Goal: Navigation & Orientation: Find specific page/section

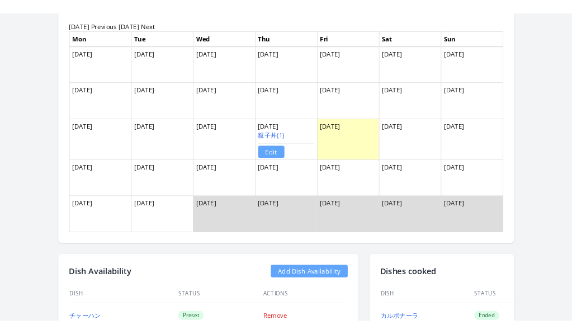
scroll to position [838, 0]
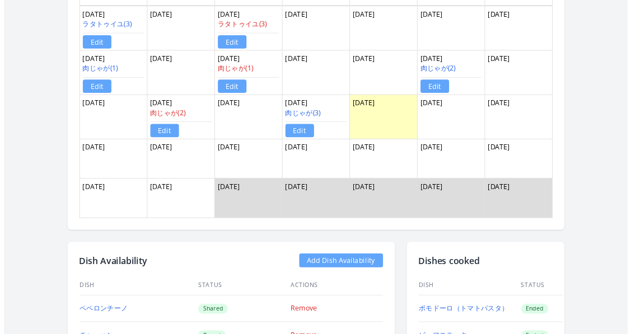
scroll to position [666, 0]
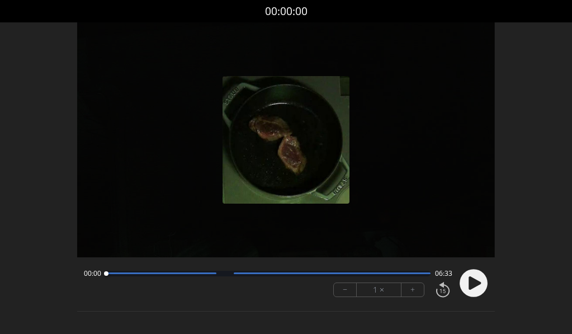
click at [473, 288] on circle at bounding box center [474, 283] width 28 height 28
click at [476, 285] on icon at bounding box center [475, 282] width 12 height 13
click at [144, 274] on div at bounding box center [161, 273] width 110 height 2
click at [181, 275] on div at bounding box center [268, 274] width 324 height 6
click at [222, 276] on div at bounding box center [268, 274] width 324 height 6
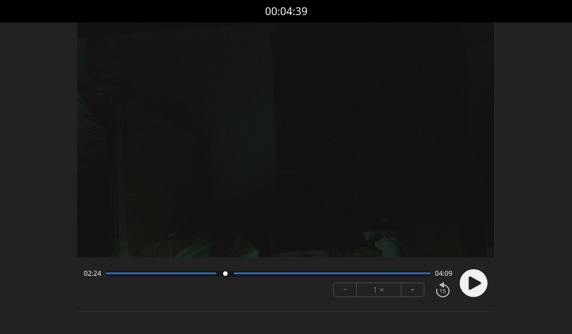
click at [231, 275] on div at bounding box center [225, 273] width 15 height 15
click at [247, 275] on div at bounding box center [268, 274] width 324 height 6
click at [328, 275] on div at bounding box center [268, 274] width 324 height 6
click at [470, 283] on icon at bounding box center [470, 283] width 3 height 12
click at [527, 255] on div "Discard Recording? You will not be able to recover this once discarded. Cancel …" at bounding box center [286, 187] width 572 height 375
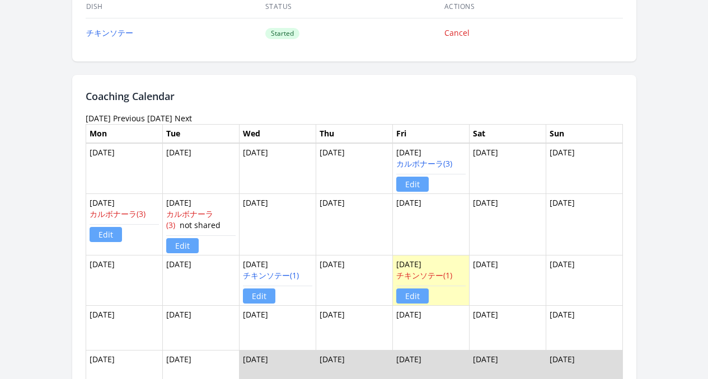
scroll to position [714, 0]
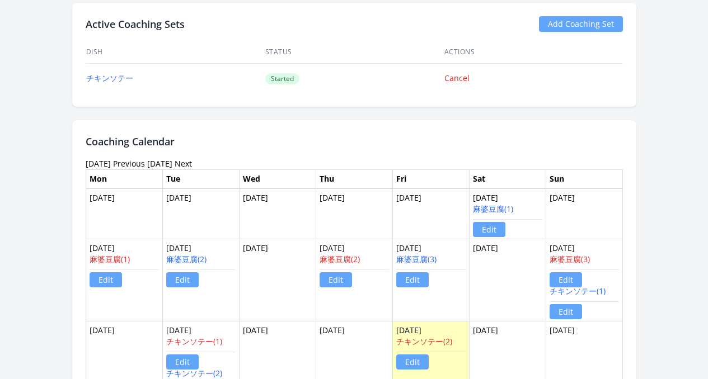
scroll to position [891, 0]
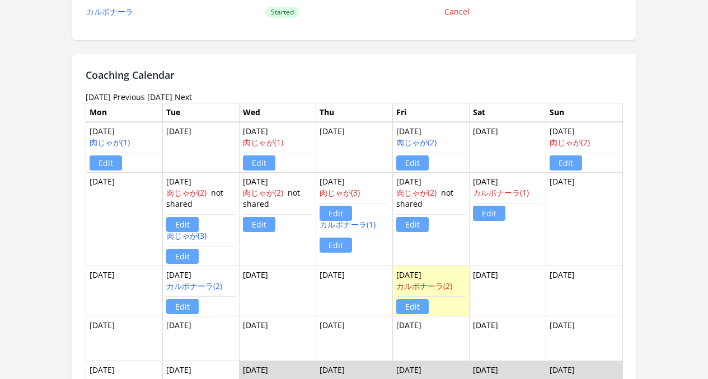
scroll to position [775, 0]
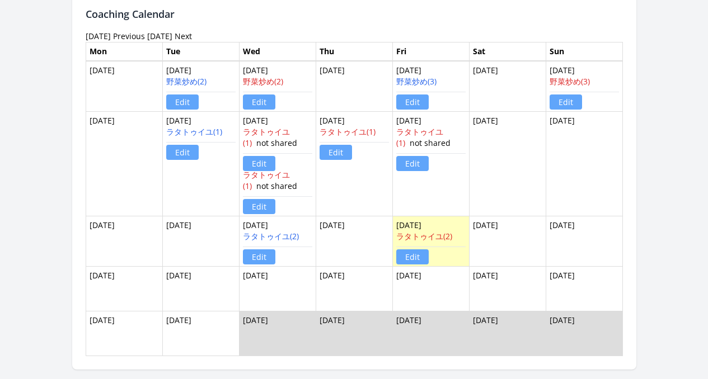
scroll to position [805, 0]
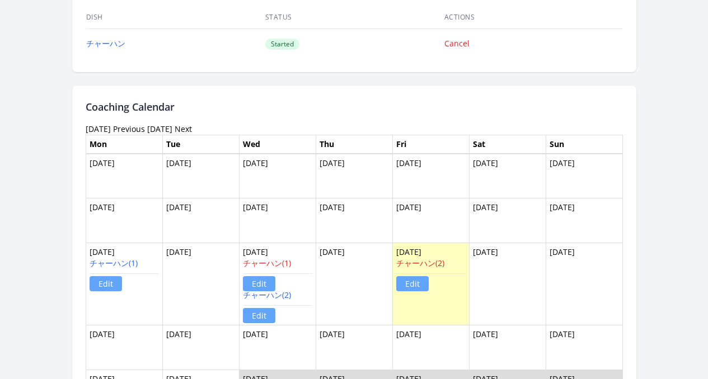
scroll to position [951, 0]
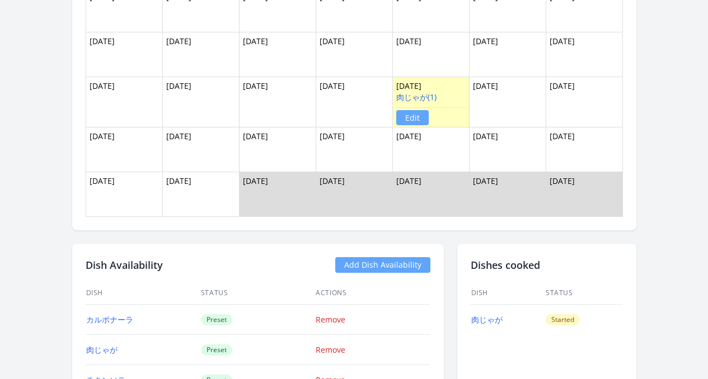
scroll to position [850, 0]
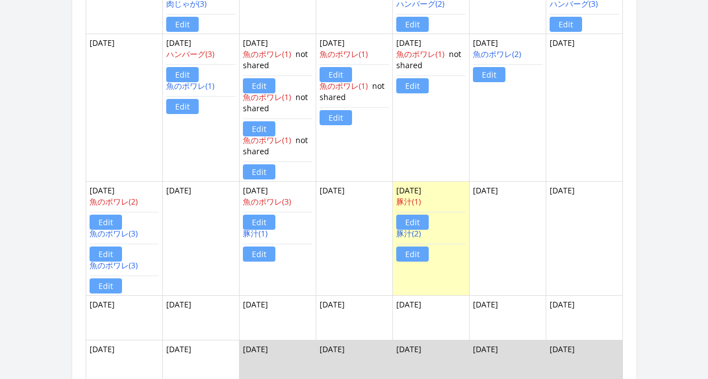
scroll to position [958, 0]
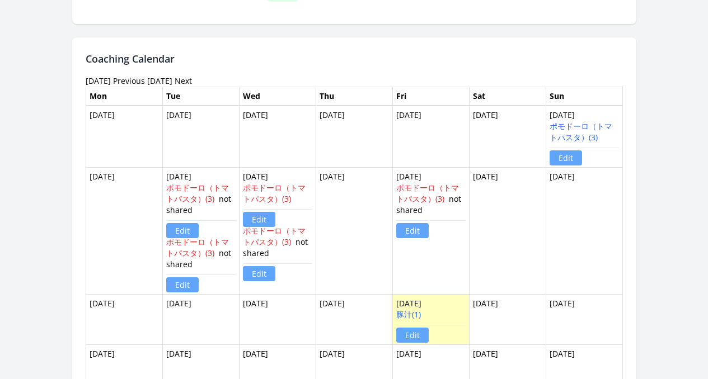
scroll to position [841, 0]
